Goal: Task Accomplishment & Management: Manage account settings

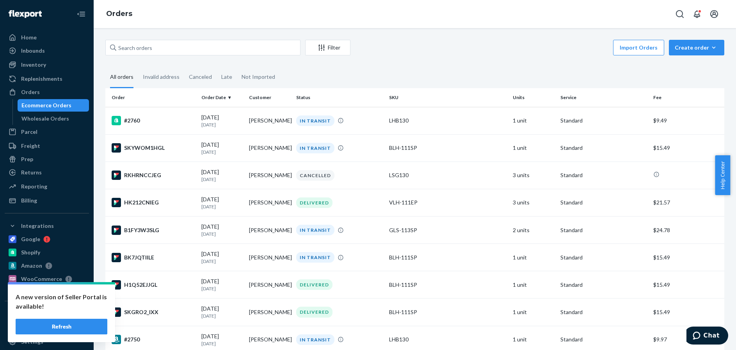
drag, startPoint x: 61, startPoint y: 326, endPoint x: 65, endPoint y: 324, distance: 4.8
click at [61, 326] on button "Refresh" at bounding box center [62, 327] width 92 height 16
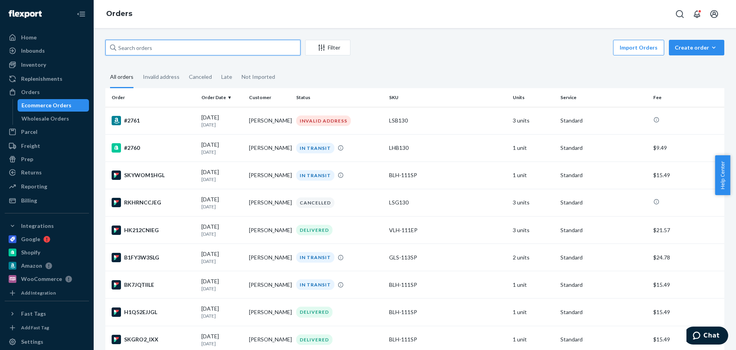
click at [151, 48] on input "text" at bounding box center [202, 48] width 195 height 16
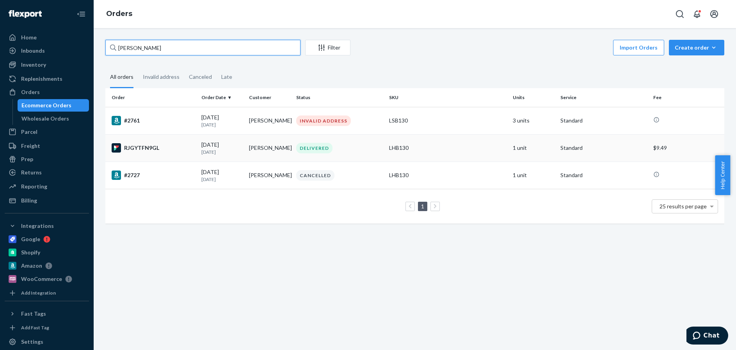
type input "[PERSON_NAME]"
click at [170, 150] on div "RJGYTFN9GL" at bounding box center [153, 147] width 83 height 9
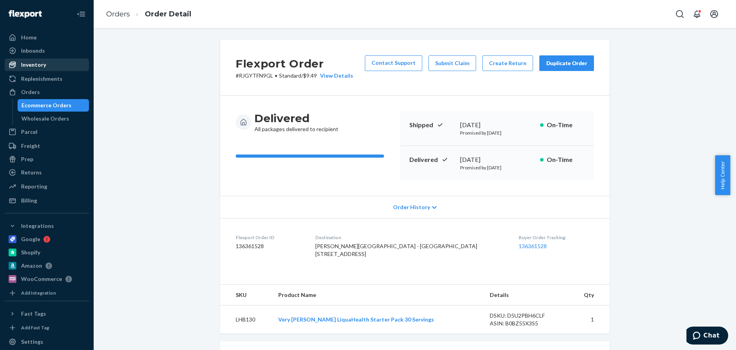
click at [32, 66] on div "Inventory" at bounding box center [33, 65] width 25 height 8
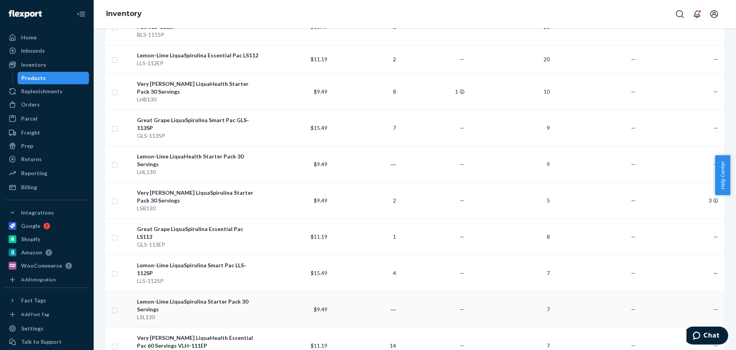
scroll to position [195, 0]
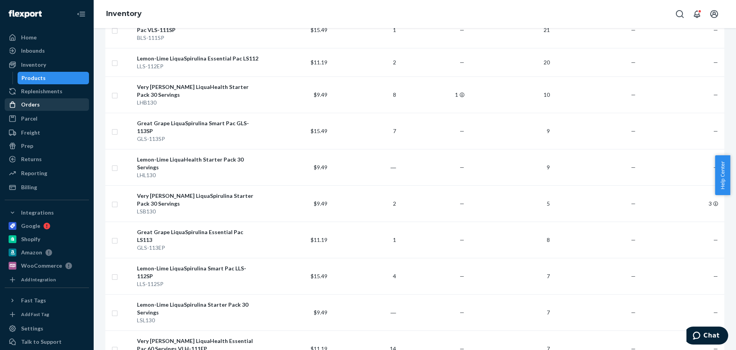
click at [32, 105] on div "Orders" at bounding box center [30, 105] width 19 height 8
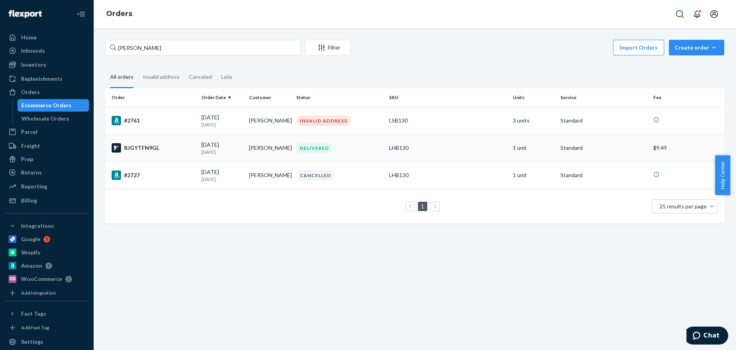
click at [180, 150] on div "RJGYTFN9GL" at bounding box center [153, 147] width 83 height 9
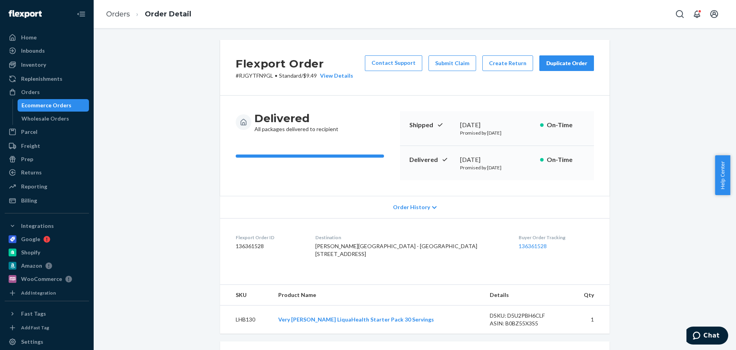
click at [564, 62] on div "Duplicate Order" at bounding box center [566, 63] width 41 height 8
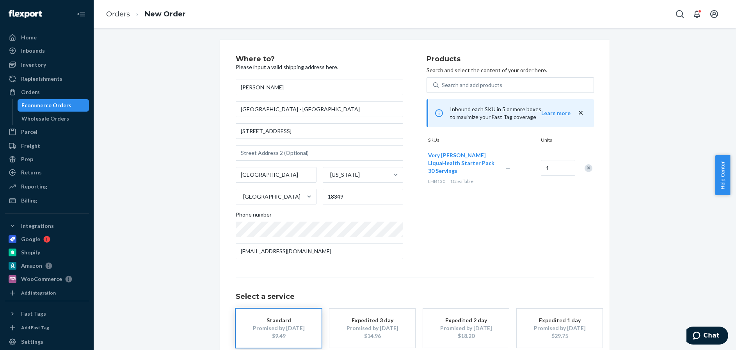
click at [586, 165] on div "Remove Item" at bounding box center [588, 168] width 8 height 8
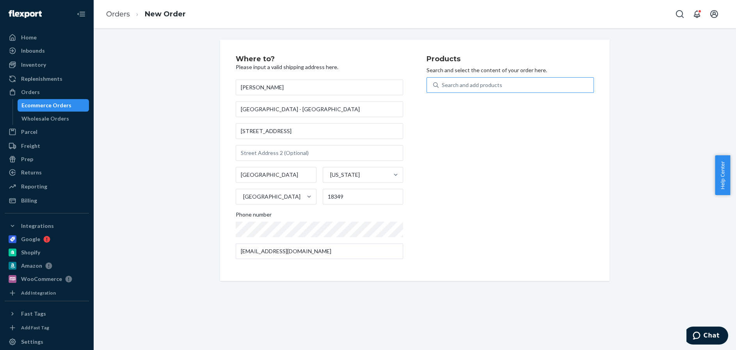
click at [483, 82] on div "Search and add products" at bounding box center [472, 85] width 60 height 8
click at [442, 82] on input "Search and add products" at bounding box center [442, 85] width 1 height 8
type input "liquas"
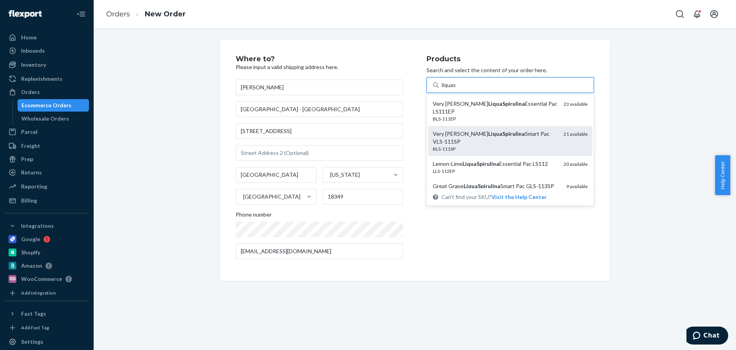
scroll to position [39, 0]
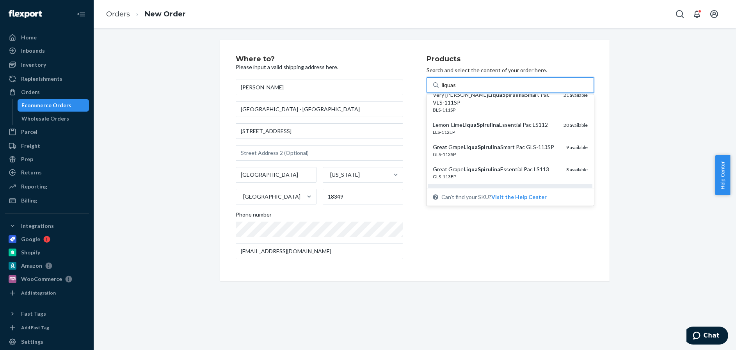
click at [488, 188] on em "LiquaSpirulina" at bounding box center [506, 191] width 37 height 7
click at [456, 89] on input "liquas" at bounding box center [449, 85] width 15 height 8
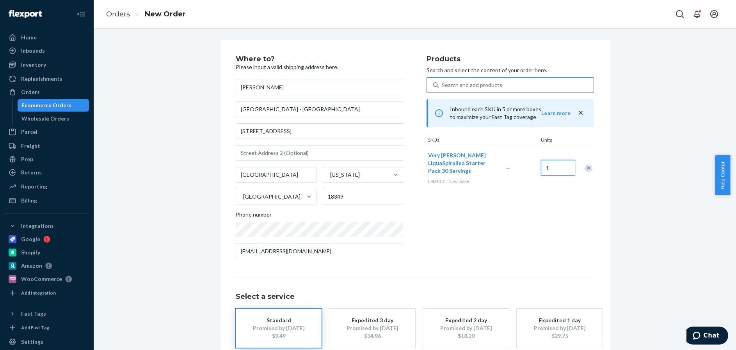
click at [550, 165] on input "1" at bounding box center [558, 168] width 34 height 16
type input "3"
click at [278, 326] on div "Promised by [DATE]" at bounding box center [278, 328] width 62 height 8
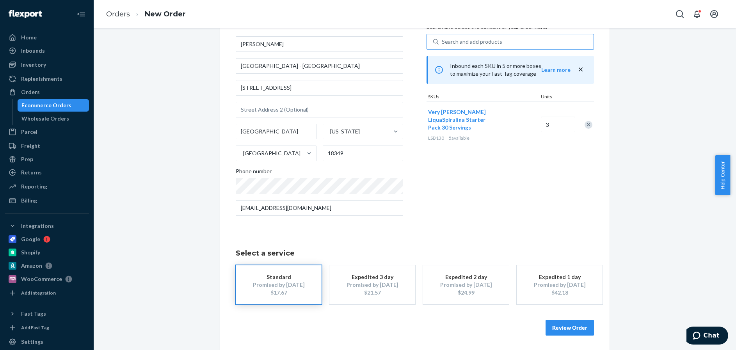
scroll to position [44, 0]
click at [567, 326] on button "Review Order" at bounding box center [569, 327] width 48 height 16
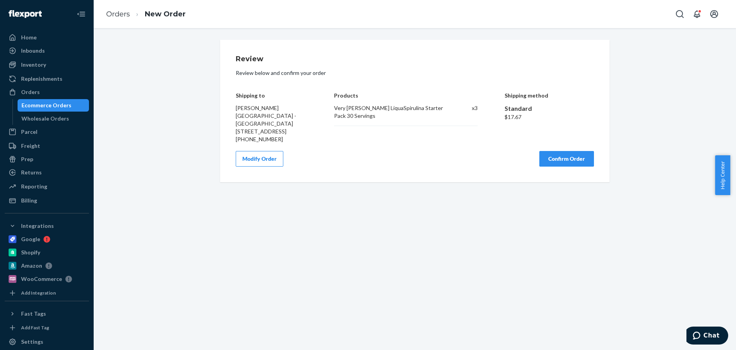
click at [562, 159] on button "Confirm Order" at bounding box center [566, 159] width 55 height 16
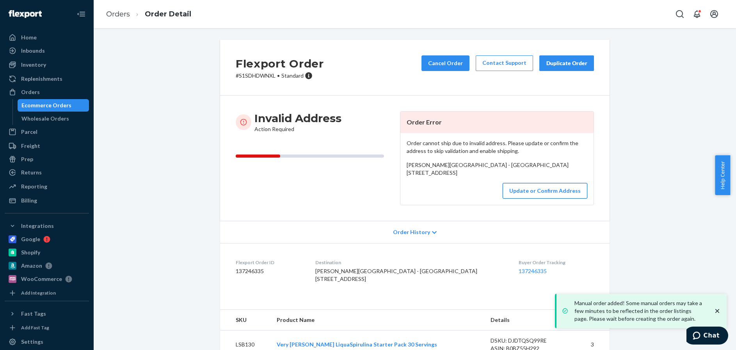
click at [553, 199] on button "Update or Confirm Address" at bounding box center [544, 191] width 85 height 16
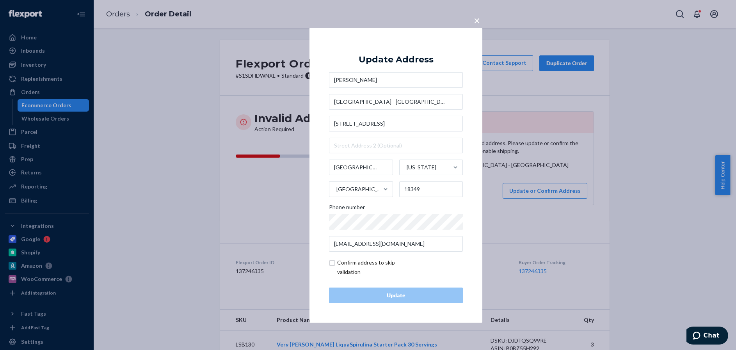
click at [333, 263] on input "checkbox" at bounding box center [374, 267] width 90 height 19
checkbox input "true"
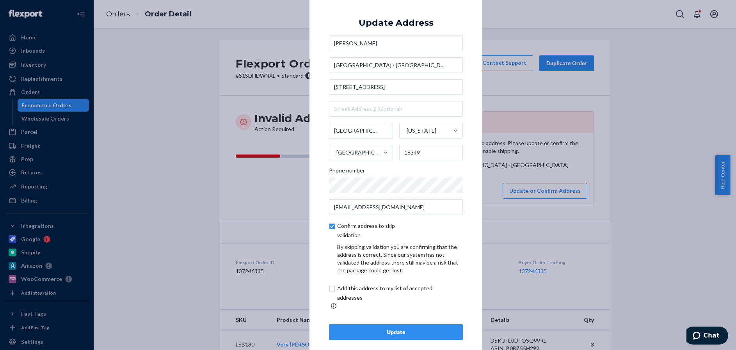
click at [395, 328] on div "Update" at bounding box center [395, 332] width 121 height 8
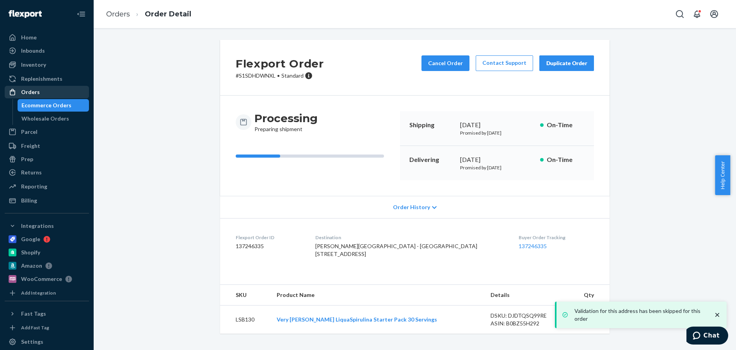
click at [27, 90] on div "Orders" at bounding box center [30, 92] width 19 height 8
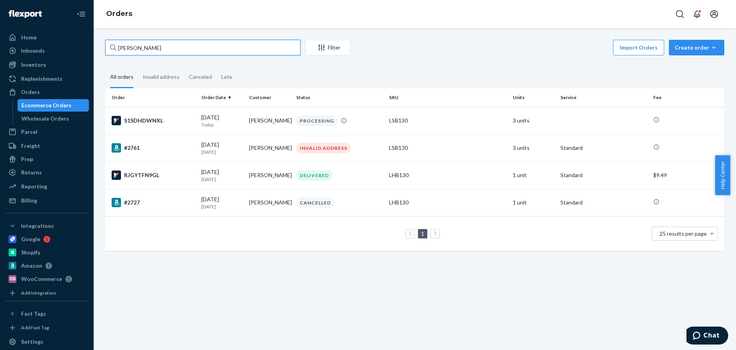
drag, startPoint x: 161, startPoint y: 46, endPoint x: 88, endPoint y: 46, distance: 72.9
click at [88, 46] on div "Home Inbounds Shipping Plans Problems Inventory Products Replenishments Orders …" at bounding box center [368, 175] width 736 height 350
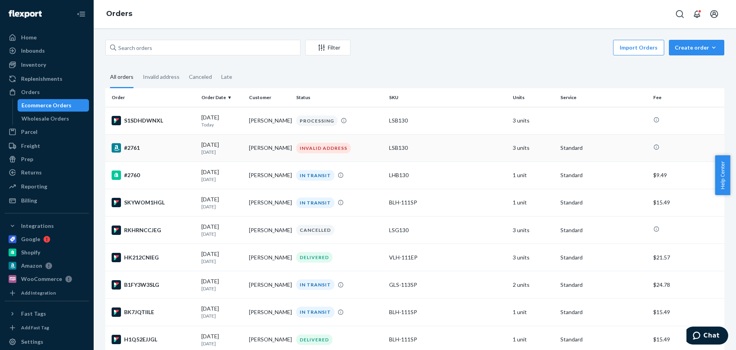
click at [165, 149] on div "#2761" at bounding box center [153, 147] width 83 height 9
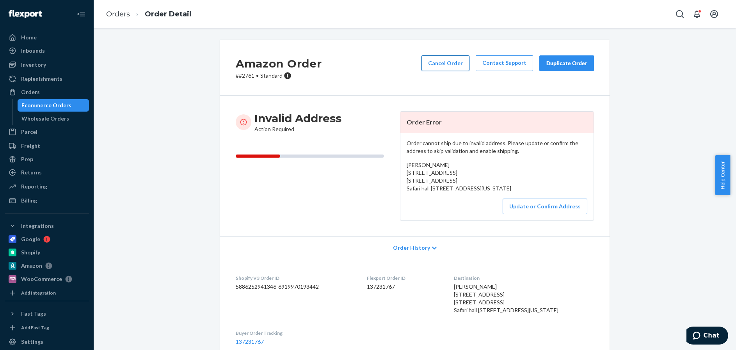
click at [440, 62] on button "Cancel Order" at bounding box center [445, 63] width 48 height 16
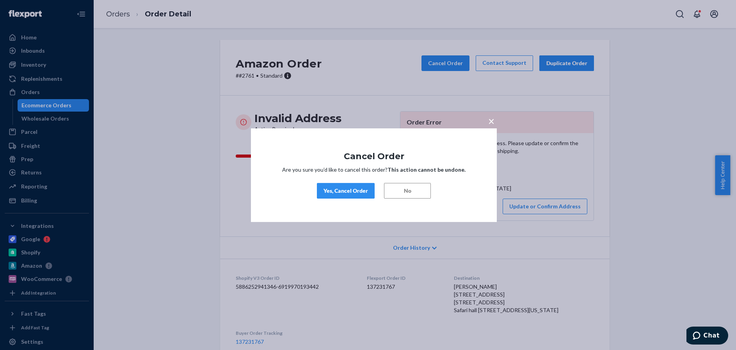
click at [346, 192] on div "Yes, Cancel Order" at bounding box center [345, 191] width 44 height 8
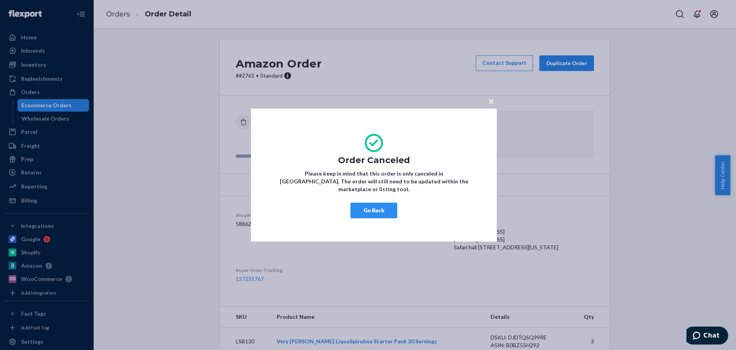
click at [30, 91] on div "× Order Canceled Please keep in mind that this order is only canceled in [GEOGR…" at bounding box center [368, 175] width 736 height 350
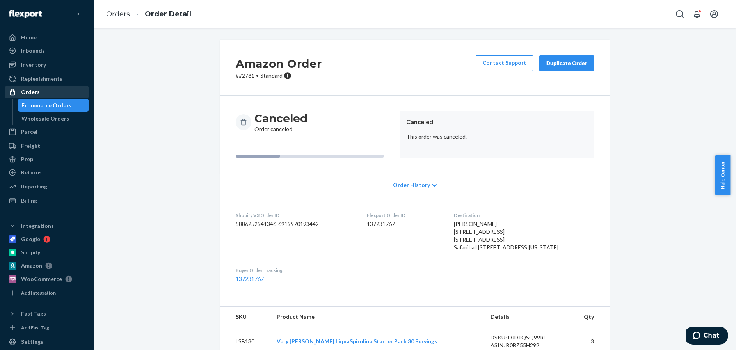
click at [33, 90] on div "Orders" at bounding box center [30, 92] width 19 height 8
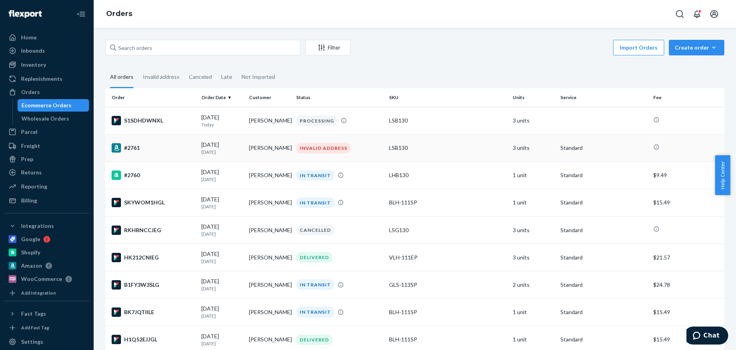
click at [162, 152] on div "#2761" at bounding box center [153, 147] width 83 height 9
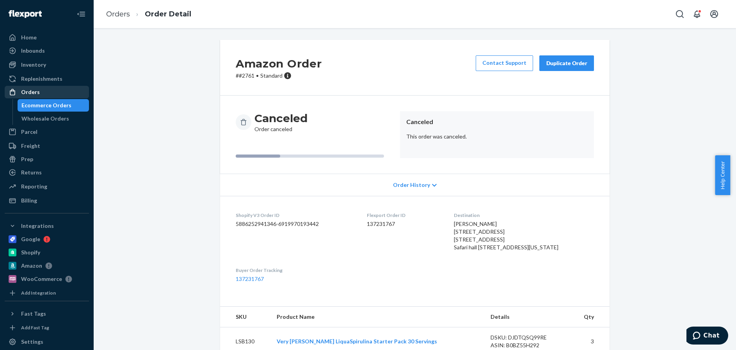
click at [32, 89] on div "Orders" at bounding box center [30, 92] width 19 height 8
